Goal: Transaction & Acquisition: Complete application form

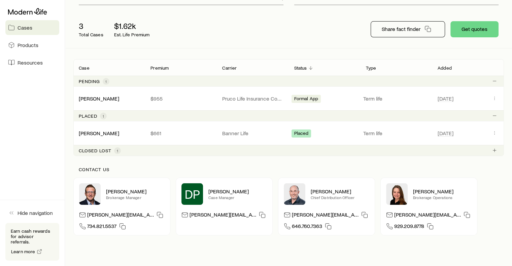
scroll to position [70, 0]
click at [110, 152] on div "Closed lost 1" at bounding box center [100, 150] width 42 height 7
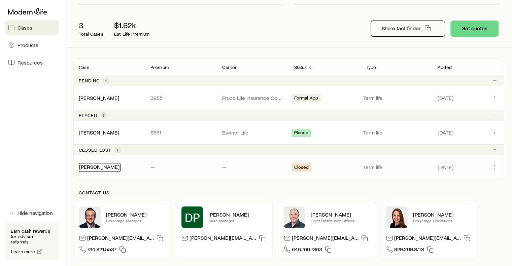
click at [98, 166] on link "[PERSON_NAME]" at bounding box center [99, 167] width 40 height 6
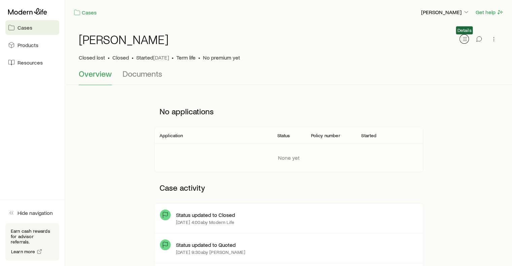
click at [465, 37] on line "button" at bounding box center [465, 37] width 4 height 0
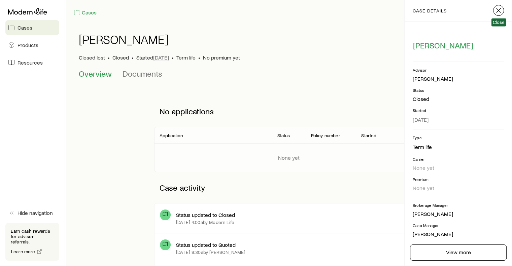
click at [497, 14] on button "button" at bounding box center [498, 10] width 11 height 11
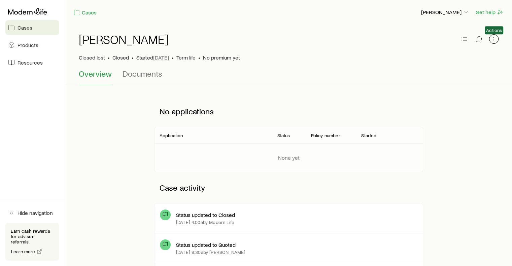
click at [492, 40] on icon "button" at bounding box center [493, 39] width 7 height 7
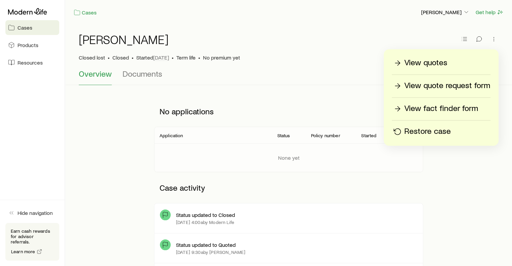
click at [431, 133] on p "Restore case" at bounding box center [427, 131] width 46 height 11
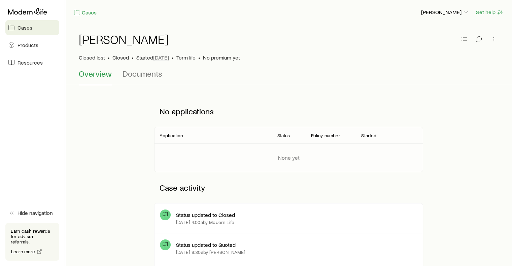
click at [33, 31] on link "Cases" at bounding box center [32, 27] width 54 height 15
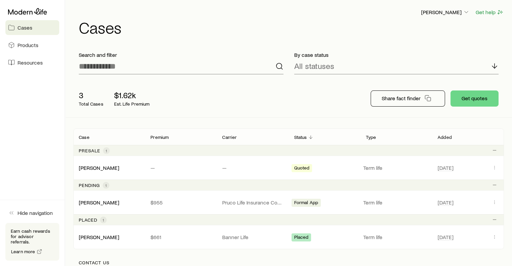
scroll to position [28, 0]
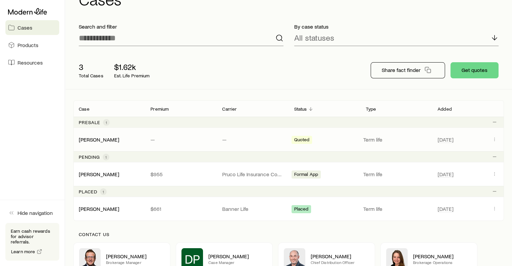
click at [160, 144] on div "Stein, Richard — — Quoted Term life May 6" at bounding box center [288, 140] width 430 height 24
click at [492, 141] on icon "Client cases" at bounding box center [494, 139] width 5 height 5
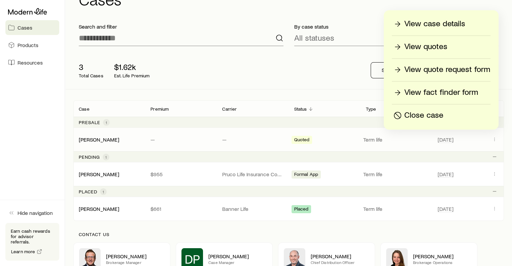
click at [426, 24] on p "View case details" at bounding box center [434, 24] width 61 height 11
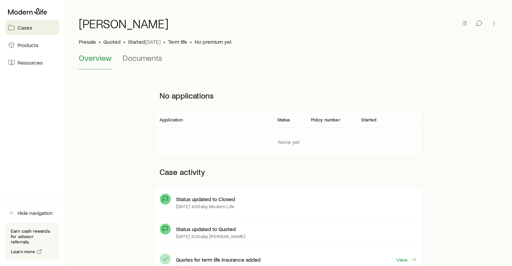
scroll to position [18, 0]
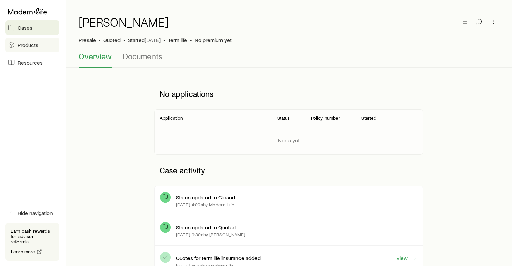
click at [38, 47] on link "Products" at bounding box center [32, 45] width 54 height 15
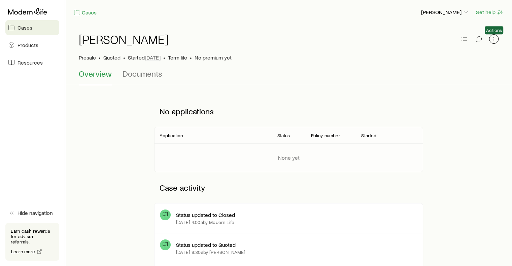
click at [490, 39] on button "button" at bounding box center [493, 38] width 9 height 9
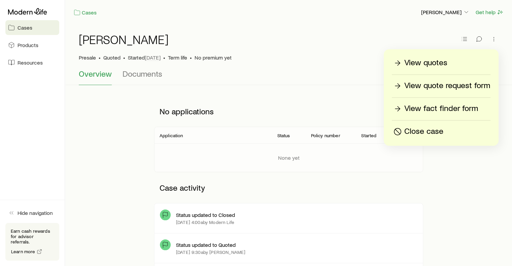
click at [445, 85] on p "View quote request form" at bounding box center [447, 85] width 86 height 11
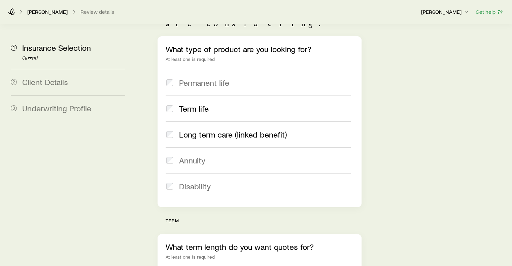
scroll to position [90, 0]
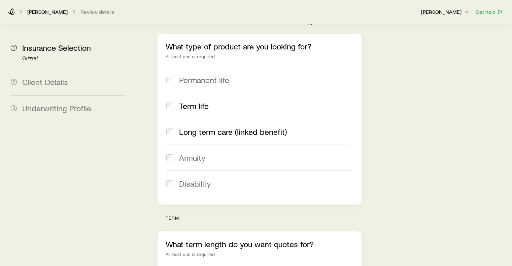
click at [249, 127] on span "Long term care (linked benefit)" at bounding box center [233, 131] width 108 height 9
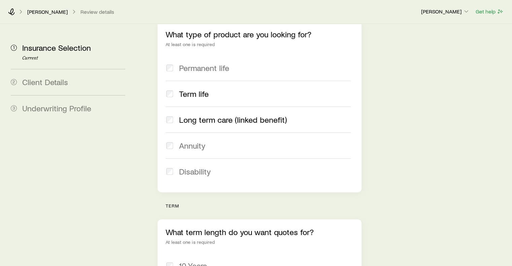
scroll to position [0, 0]
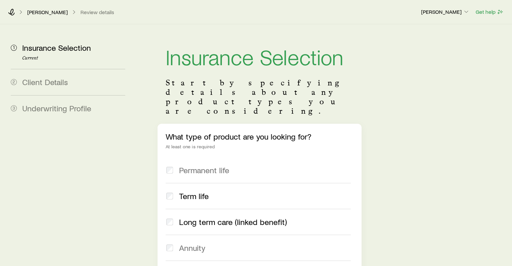
click at [7, 13] on div "Stein, Richard Review details Richard Stein Jr. Get help" at bounding box center [256, 12] width 512 height 24
click at [9, 13] on icon at bounding box center [11, 12] width 7 height 7
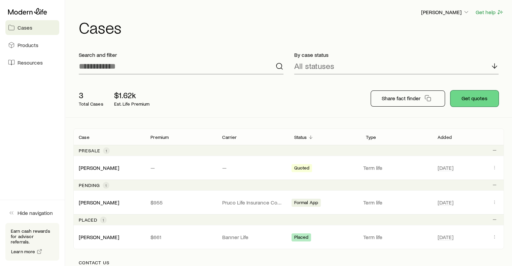
click at [488, 95] on button "Get quotes" at bounding box center [474, 99] width 48 height 16
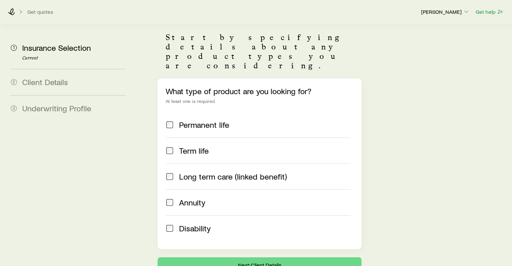
scroll to position [46, 0]
click at [185, 146] on span "Term life" at bounding box center [194, 150] width 30 height 9
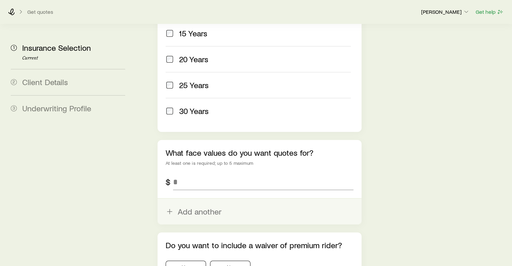
scroll to position [361, 0]
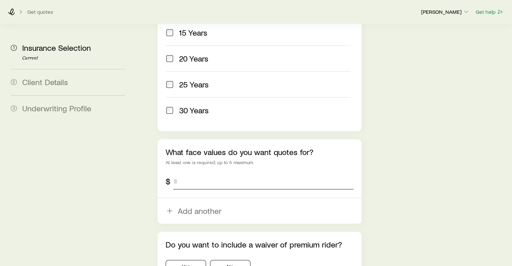
click at [195, 173] on input "tel" at bounding box center [263, 181] width 180 height 16
type input "*"
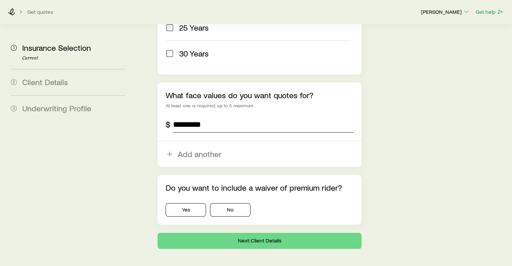
scroll to position [419, 0]
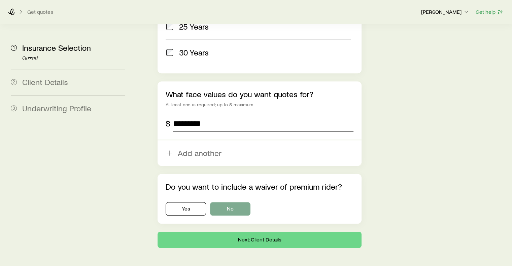
type input "*********"
click at [219, 202] on button "No" at bounding box center [230, 208] width 40 height 13
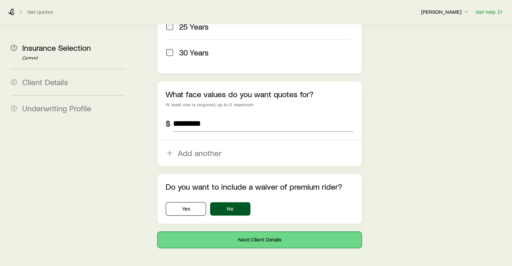
click at [233, 232] on button "Next: Client Details" at bounding box center [260, 240] width 204 height 16
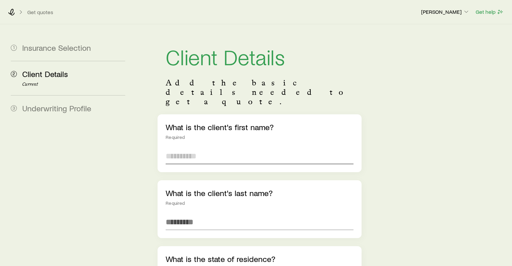
click at [196, 148] on input "text" at bounding box center [259, 156] width 187 height 16
type input "*******"
type input "********"
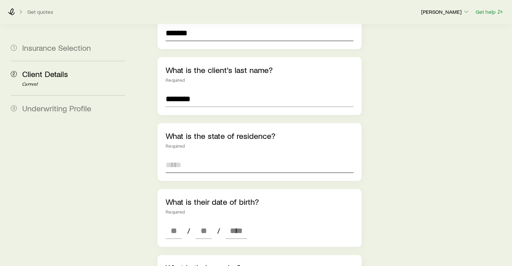
scroll to position [124, 0]
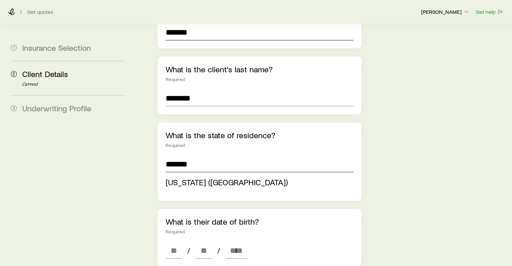
type input "*******"
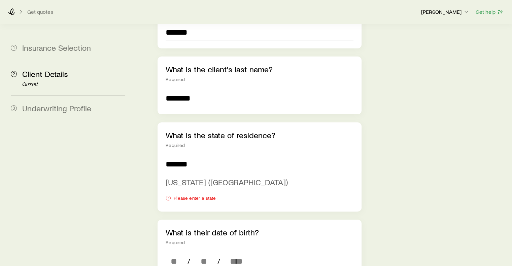
click at [188, 177] on span "[US_STATE] ([GEOGRAPHIC_DATA])" at bounding box center [227, 182] width 122 height 10
type input "**********"
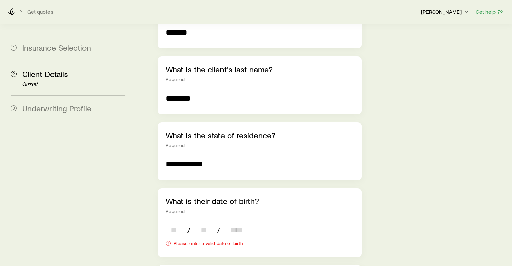
click at [172, 222] on input at bounding box center [174, 230] width 16 height 16
type input "**"
type input "****"
type input "*"
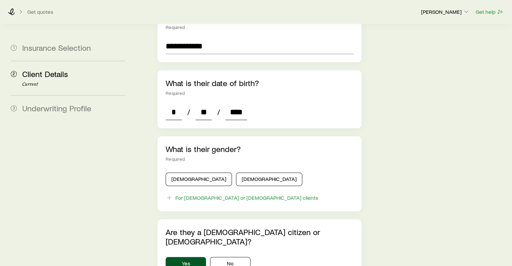
scroll to position [255, 0]
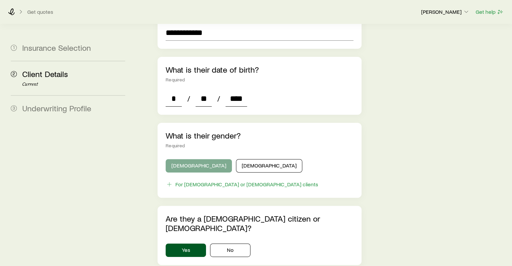
type input "****"
click at [178, 159] on button "[DEMOGRAPHIC_DATA]" at bounding box center [199, 165] width 66 height 13
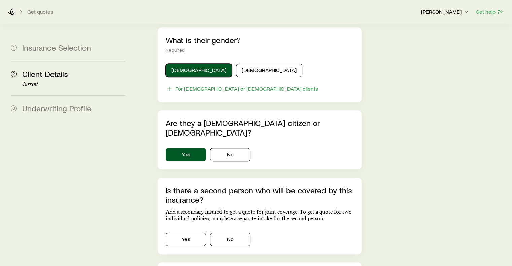
scroll to position [384, 0]
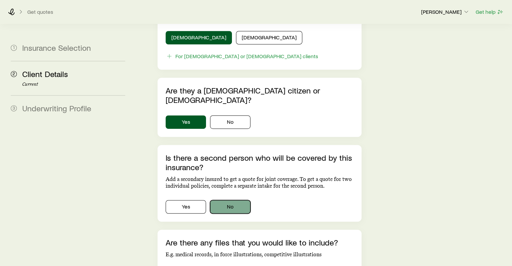
click at [221, 200] on button "No" at bounding box center [230, 206] width 40 height 13
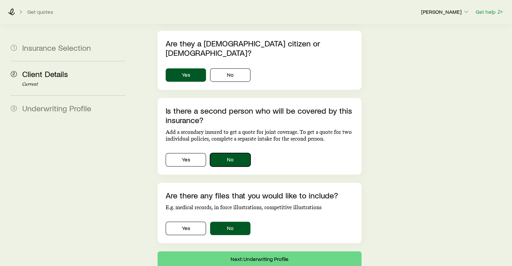
scroll to position [432, 0]
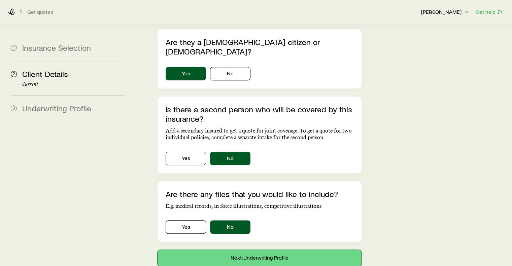
click at [244, 250] on button "Next: Underwriting Profile" at bounding box center [260, 258] width 204 height 16
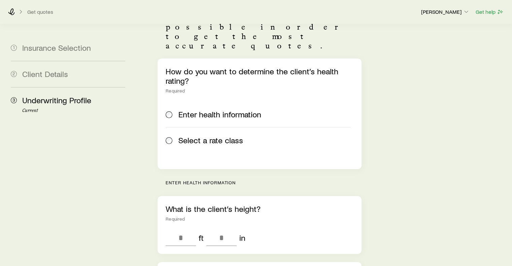
scroll to position [75, 0]
click at [179, 230] on input "tel" at bounding box center [181, 238] width 30 height 16
type input "*"
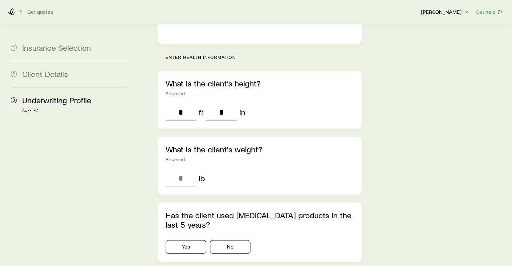
scroll to position [223, 0]
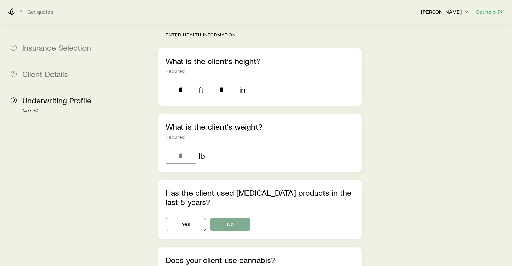
type input "*"
click at [221, 218] on button "No" at bounding box center [230, 224] width 40 height 13
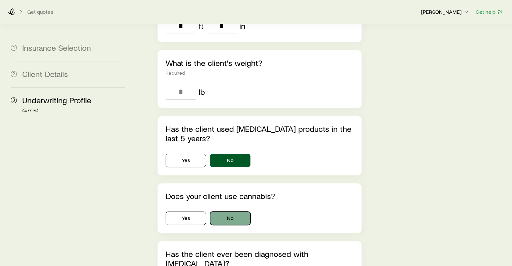
click at [218, 212] on button "No" at bounding box center [230, 218] width 40 height 13
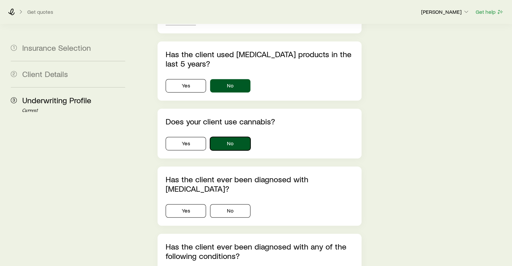
scroll to position [378, 0]
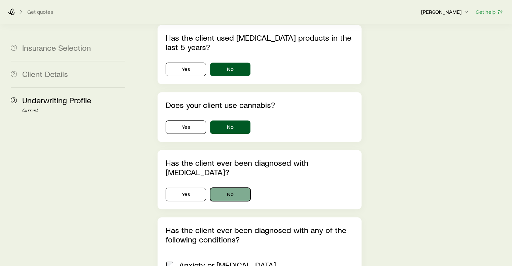
click at [217, 188] on button "No" at bounding box center [230, 194] width 40 height 13
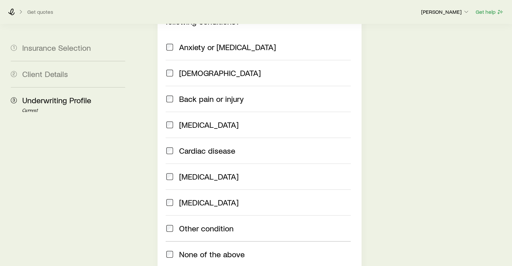
scroll to position [587, 0]
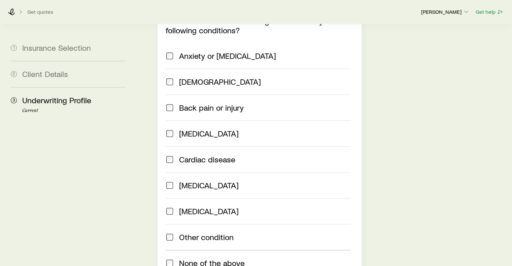
click at [214, 258] on span "None of the above" at bounding box center [212, 262] width 66 height 9
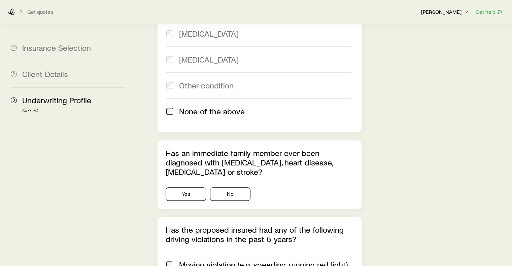
scroll to position [739, 0]
click at [227, 187] on button "No" at bounding box center [230, 193] width 40 height 13
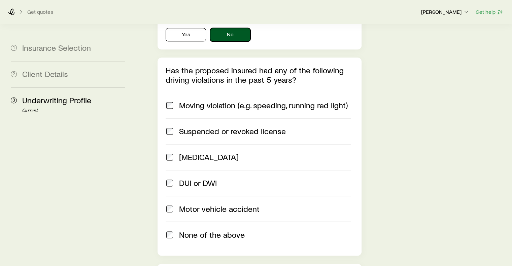
scroll to position [901, 0]
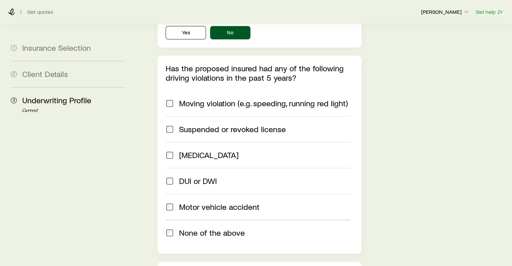
click at [216, 99] on span "Moving violation (e.g. speeding, running red light)" at bounding box center [263, 103] width 169 height 9
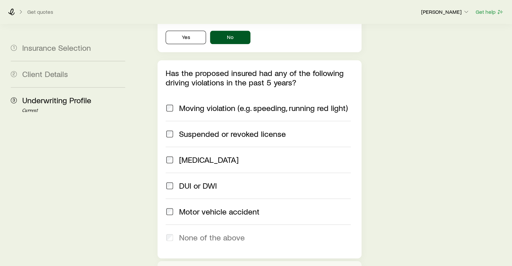
scroll to position [893, 0]
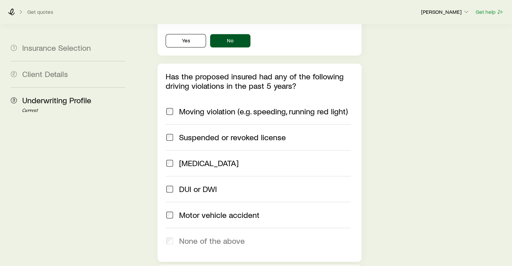
click at [174, 107] on span at bounding box center [170, 111] width 8 height 9
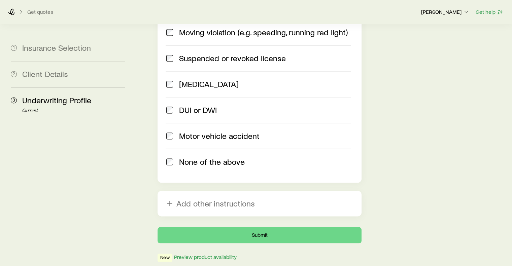
scroll to position [976, 0]
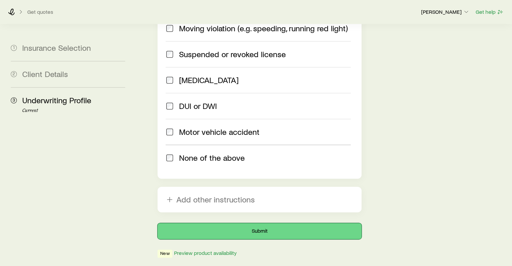
drag, startPoint x: 258, startPoint y: 204, endPoint x: 246, endPoint y: 202, distance: 12.6
click at [246, 223] on button "Submit" at bounding box center [260, 231] width 204 height 16
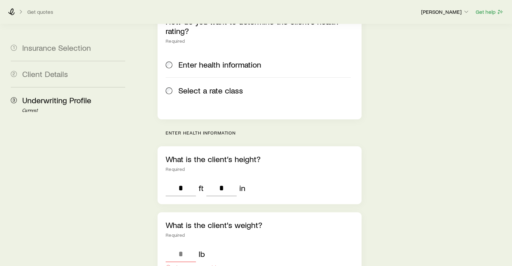
scroll to position [175, 0]
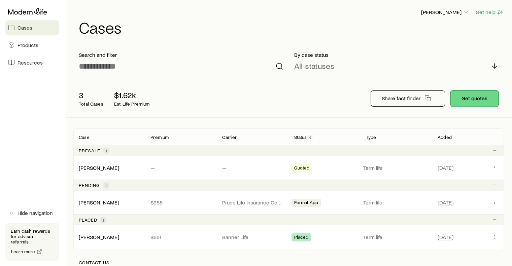
click at [475, 101] on button "Get quotes" at bounding box center [474, 99] width 48 height 16
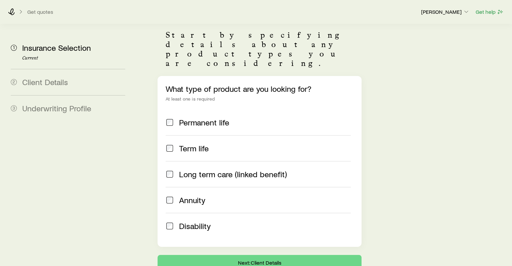
scroll to position [49, 0]
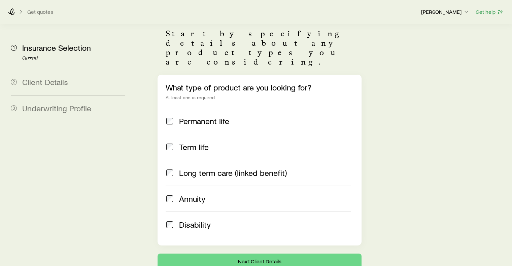
click at [192, 142] on span "Term life" at bounding box center [194, 146] width 30 height 9
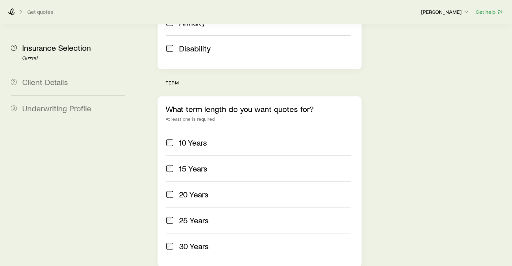
scroll to position [227, 0]
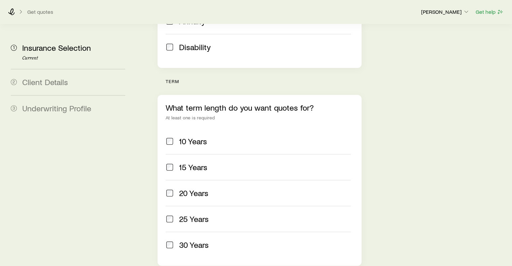
click at [187, 137] on span "10 Years" at bounding box center [193, 141] width 28 height 9
click at [184, 188] on span "20 Years" at bounding box center [193, 192] width 29 height 9
click at [191, 240] on span "30 Years" at bounding box center [194, 244] width 30 height 9
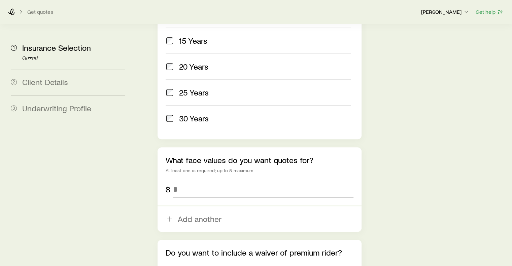
scroll to position [419, 0]
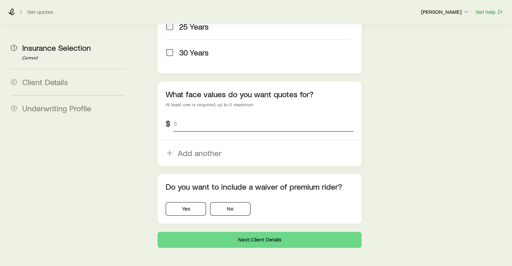
click at [202, 115] on input "tel" at bounding box center [263, 123] width 180 height 16
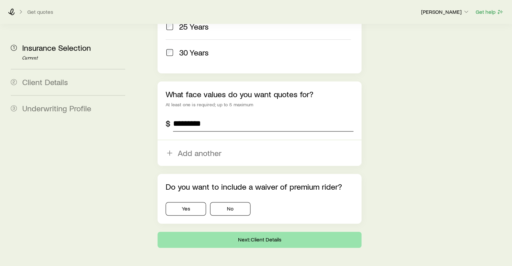
type input "*********"
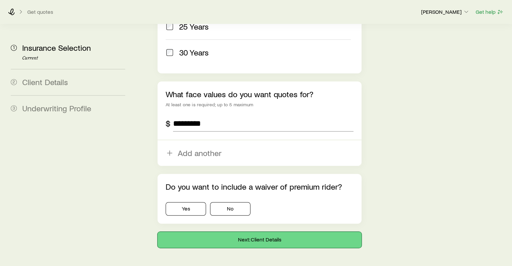
click at [233, 232] on button "Next: Client Details" at bounding box center [260, 240] width 204 height 16
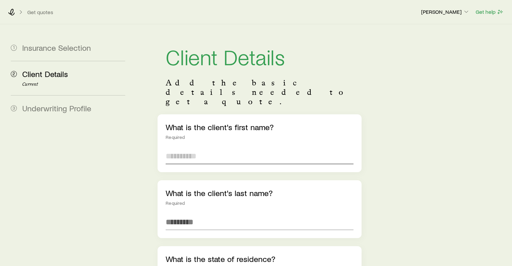
click at [204, 148] on input "text" at bounding box center [259, 156] width 187 height 16
type input "*******"
type input "*****"
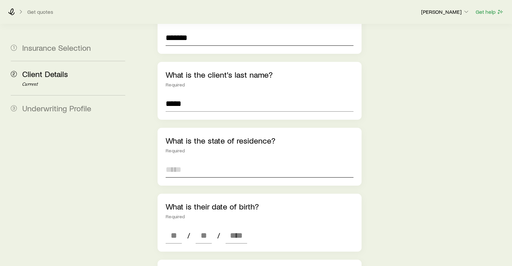
scroll to position [119, 0]
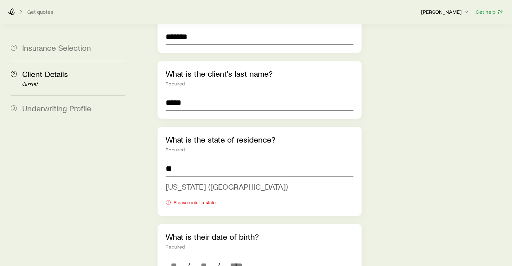
click at [189, 182] on span "[US_STATE] ([GEOGRAPHIC_DATA])" at bounding box center [227, 187] width 122 height 10
type input "**********"
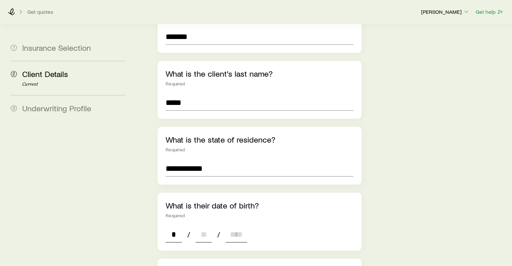
type input "**"
type input "****"
type input "*"
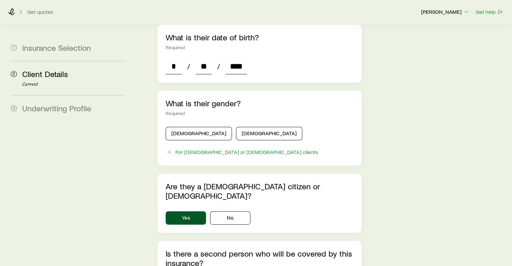
scroll to position [288, 0]
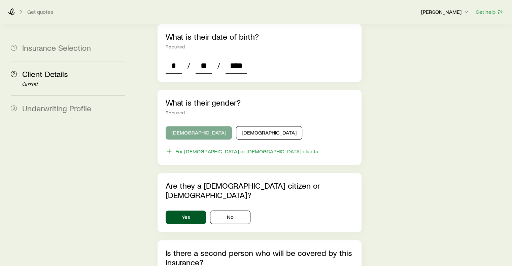
type input "****"
click at [184, 126] on button "[DEMOGRAPHIC_DATA]" at bounding box center [199, 132] width 66 height 13
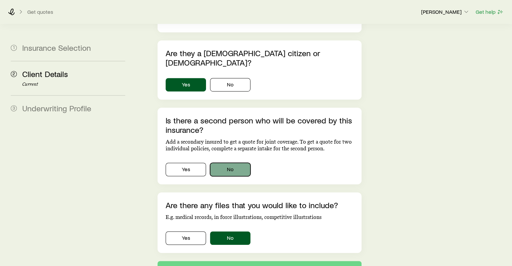
click at [228, 163] on button "No" at bounding box center [230, 169] width 40 height 13
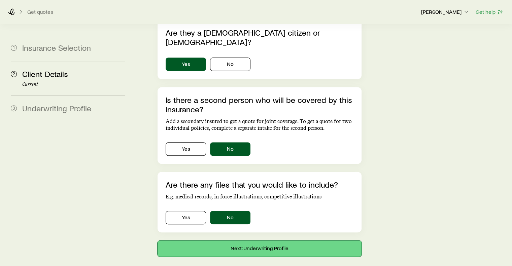
click at [236, 241] on button "Next: Underwriting Profile" at bounding box center [260, 249] width 204 height 16
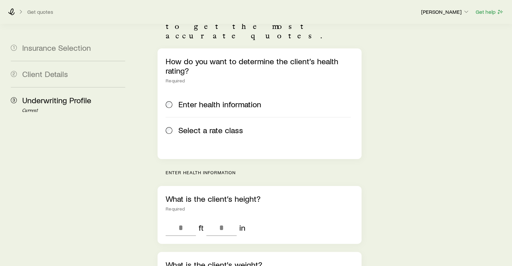
scroll to position [85, 0]
click at [179, 220] on input "tel" at bounding box center [181, 228] width 30 height 16
type input "*"
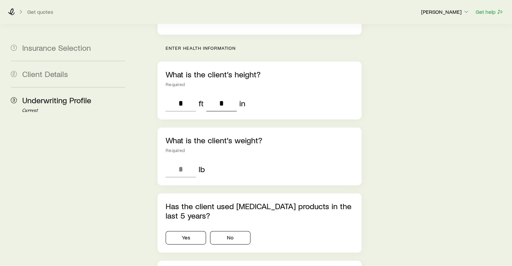
scroll to position [212, 0]
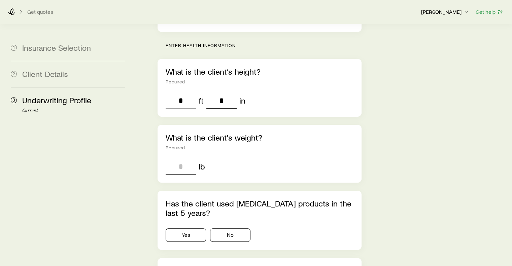
type input "*"
click at [185, 159] on input "tel" at bounding box center [181, 167] width 30 height 16
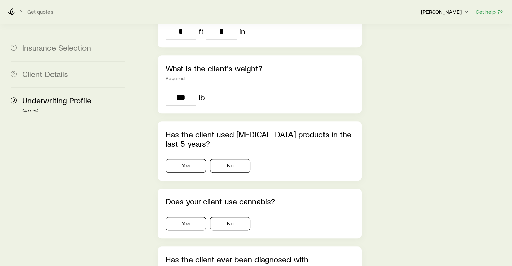
scroll to position [282, 0]
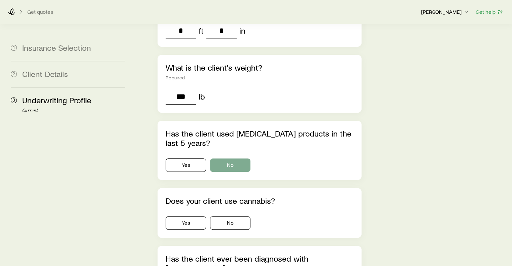
type input "***"
click at [233, 159] on button "No" at bounding box center [230, 165] width 40 height 13
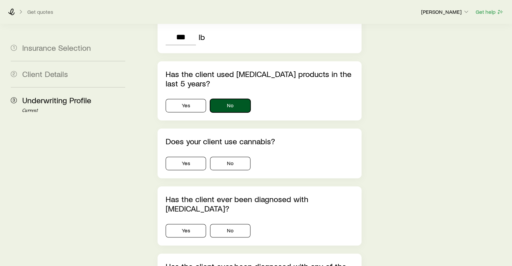
scroll to position [343, 0]
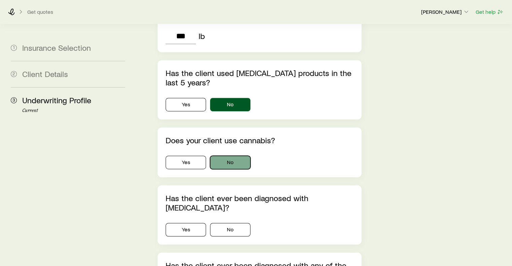
click at [217, 156] on button "No" at bounding box center [230, 162] width 40 height 13
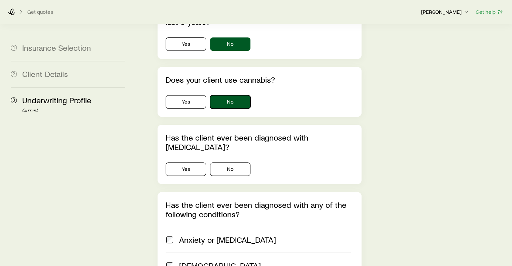
scroll to position [406, 0]
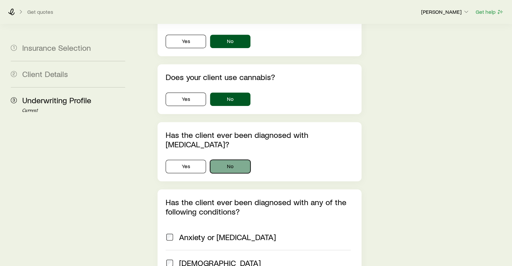
click at [240, 160] on button "No" at bounding box center [230, 166] width 40 height 13
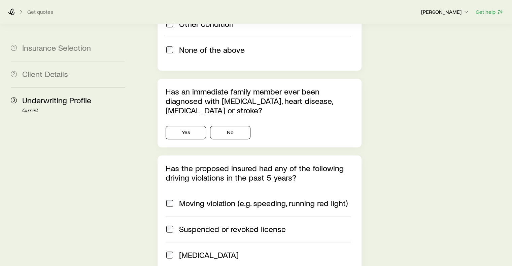
scroll to position [816, 0]
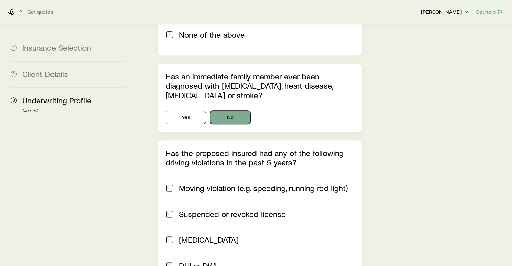
click at [223, 111] on button "No" at bounding box center [230, 117] width 40 height 13
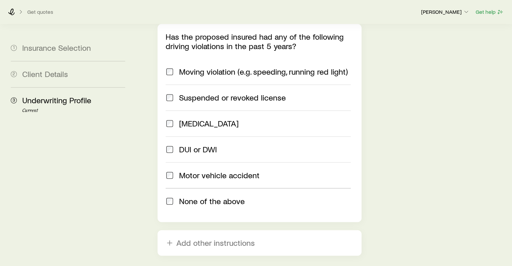
scroll to position [976, 0]
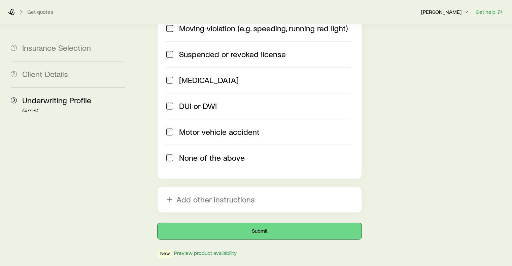
click at [251, 223] on button "Submit" at bounding box center [260, 231] width 204 height 16
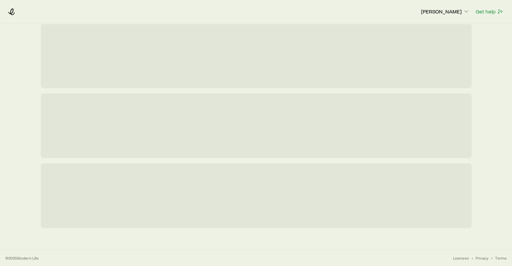
scroll to position [0, 0]
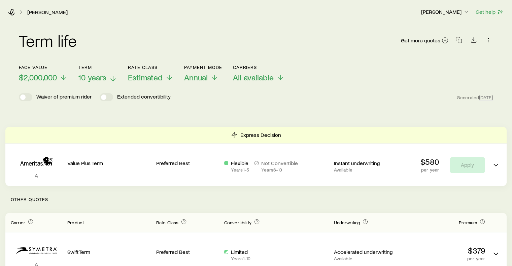
click at [105, 75] on span "10 years" at bounding box center [92, 77] width 28 height 9
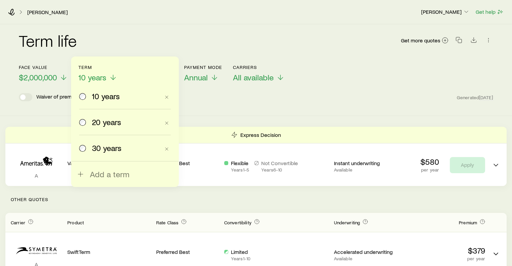
click at [102, 147] on span "30 years" at bounding box center [107, 147] width 30 height 9
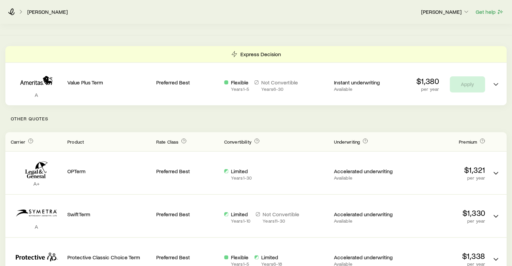
scroll to position [81, 0]
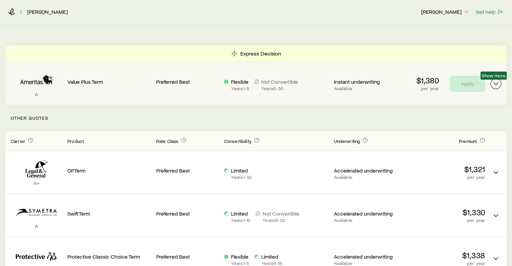
click at [493, 83] on icon "Term quotes" at bounding box center [496, 84] width 8 height 8
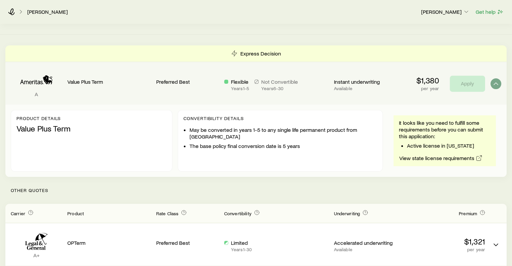
click at [422, 142] on div "It looks like you need to fulfill some requirements before you can submit this …" at bounding box center [445, 140] width 92 height 43
click at [422, 142] on li "Active license in [US_STATE]" at bounding box center [448, 145] width 83 height 7
click at [448, 155] on link "View state license requirements" at bounding box center [441, 158] width 84 height 8
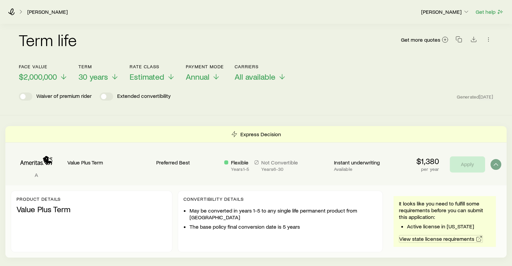
scroll to position [0, 0]
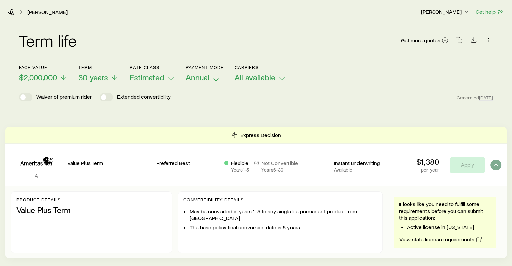
click at [213, 80] on icon at bounding box center [216, 79] width 8 height 8
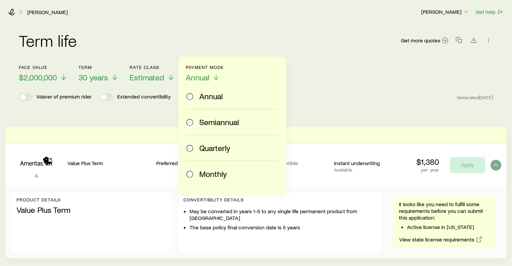
click at [301, 59] on div "Term life Get more quotes" at bounding box center [256, 44] width 474 height 40
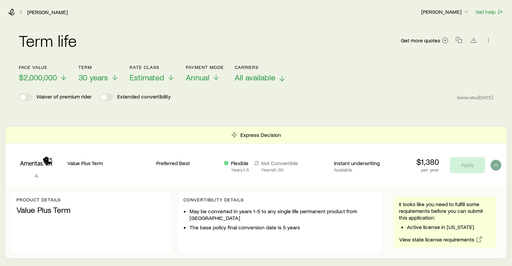
click at [248, 70] on button "Carriers All available" at bounding box center [260, 74] width 51 height 18
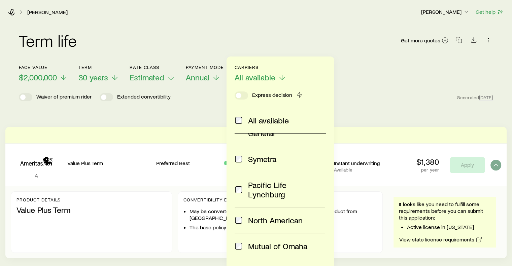
scroll to position [160, 0]
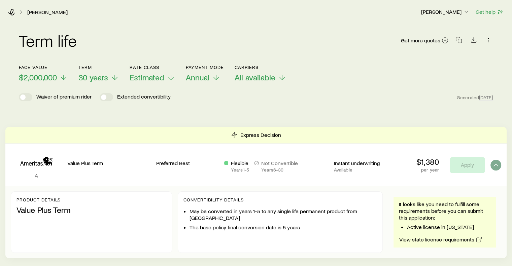
click at [363, 101] on div "Waiver of premium rider Extended convertibility Generated [DATE]" at bounding box center [256, 97] width 474 height 8
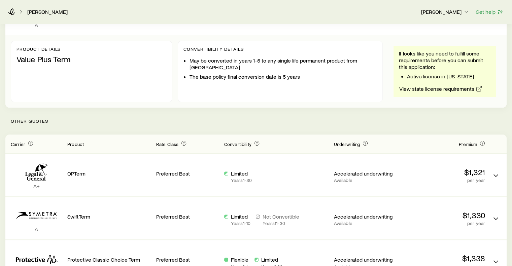
scroll to position [180, 0]
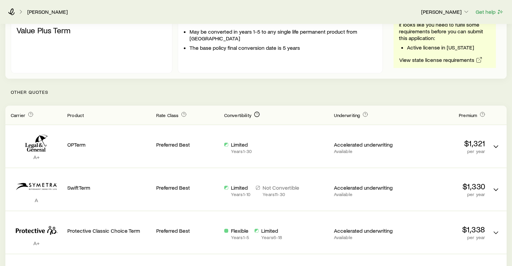
click at [257, 114] on icon "Term quotes" at bounding box center [256, 113] width 1 height 1
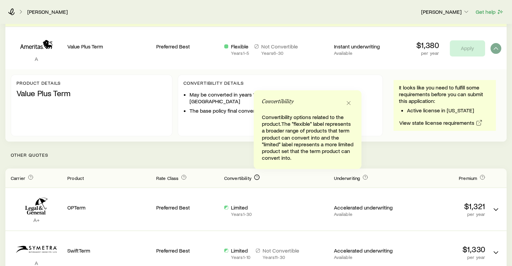
scroll to position [117, 0]
click at [351, 102] on icon "button" at bounding box center [348, 102] width 7 height 7
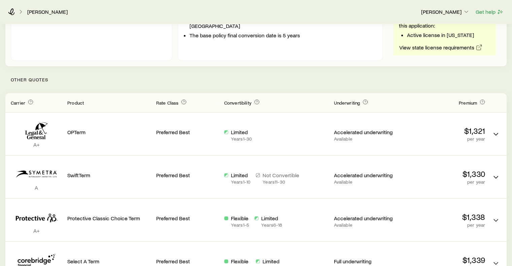
scroll to position [192, 0]
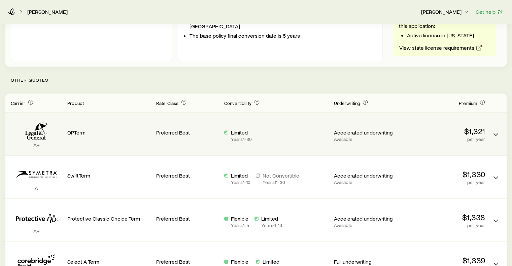
click at [353, 139] on p "Available" at bounding box center [365, 139] width 63 height 5
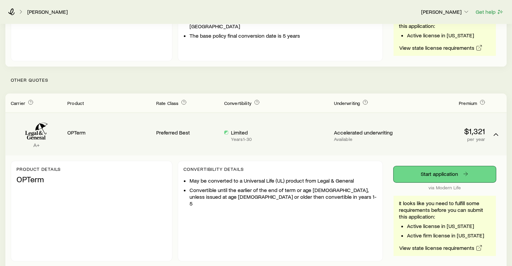
click at [402, 171] on link "Start application" at bounding box center [444, 174] width 102 height 16
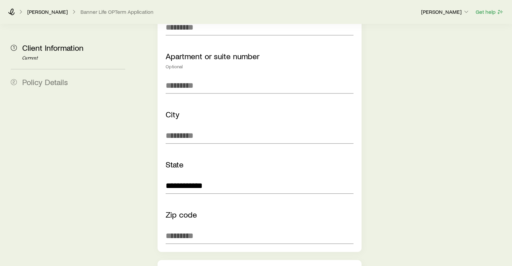
scroll to position [338, 0]
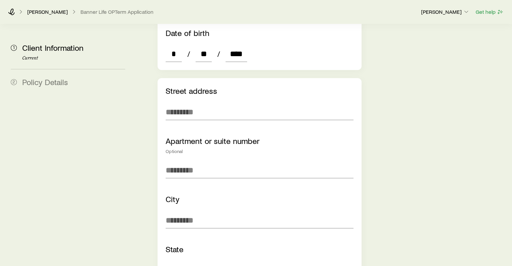
click at [197, 94] on div "**********" at bounding box center [259, 207] width 187 height 243
click at [194, 104] on input "text" at bounding box center [259, 112] width 187 height 16
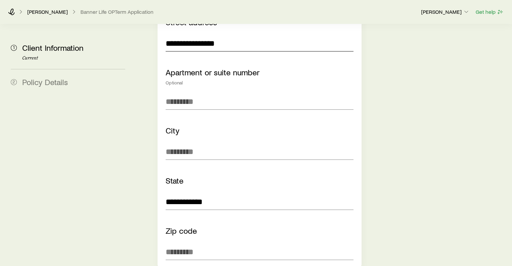
scroll to position [409, 0]
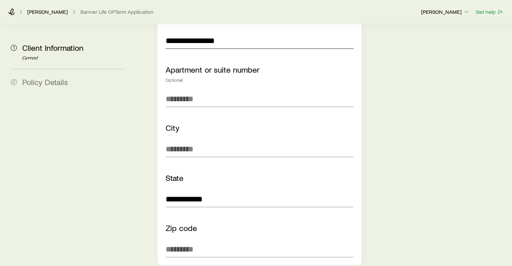
type input "**********"
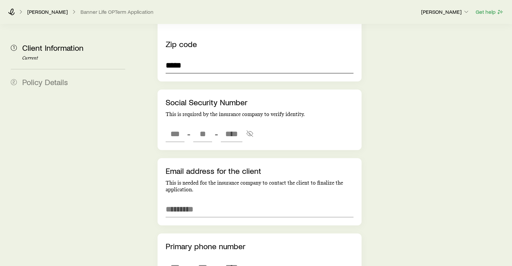
scroll to position [599, 0]
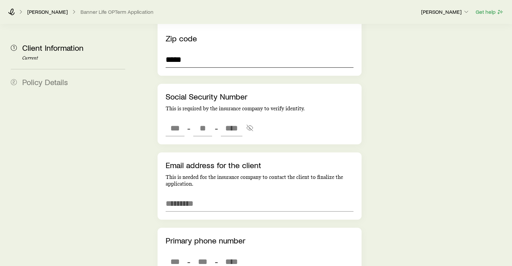
type input "*****"
type input "***"
type input "**"
type input "****"
type input "***"
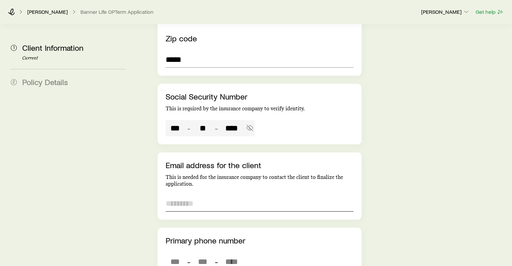
type input "**"
type input "**********"
type input "***"
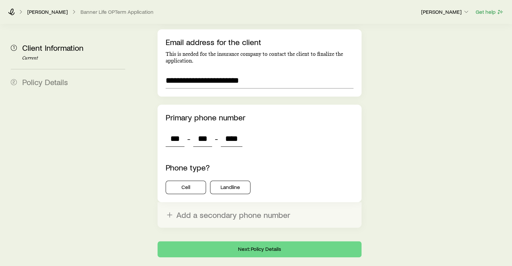
scroll to position [722, 0]
type input "****"
click at [192, 181] on button "Cell" at bounding box center [186, 187] width 40 height 13
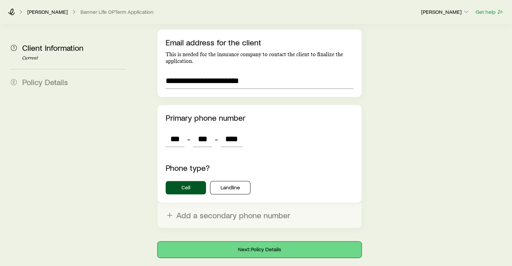
click at [241, 242] on button "Next: Policy Details" at bounding box center [260, 250] width 204 height 16
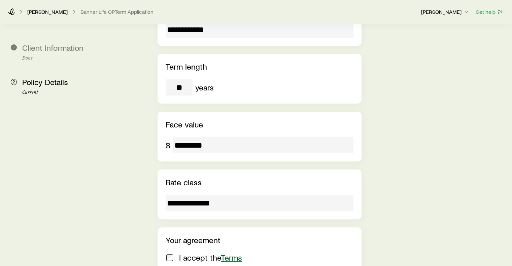
scroll to position [260, 0]
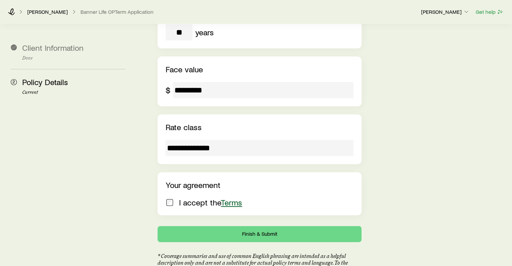
click at [190, 198] on p "I accept the Terms" at bounding box center [210, 202] width 63 height 9
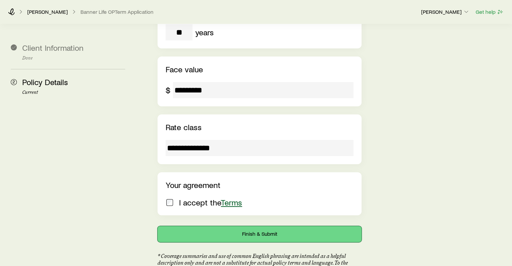
click at [225, 226] on button "Finish & Submit" at bounding box center [260, 234] width 204 height 16
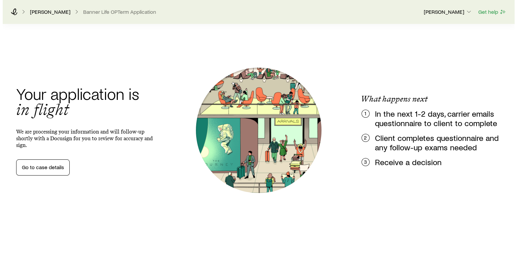
scroll to position [0, 0]
